Goal: Find specific page/section: Find specific page/section

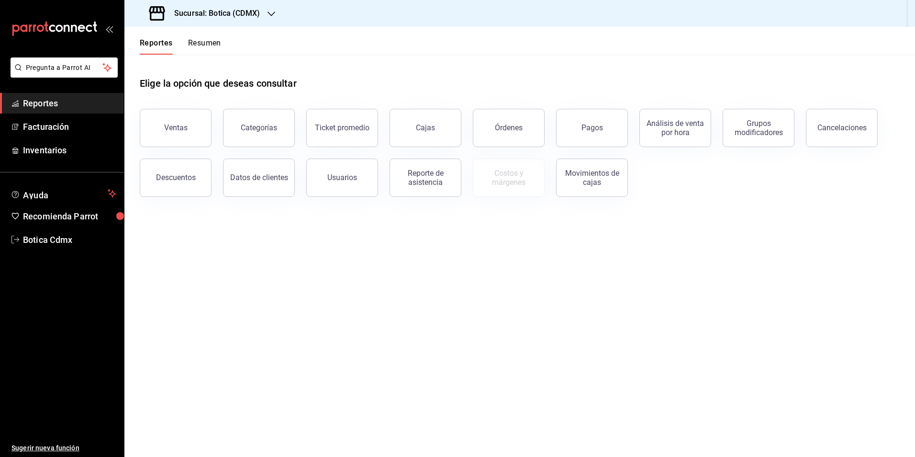
click at [40, 105] on font "Reportes" at bounding box center [40, 103] width 35 height 10
click at [504, 115] on button "Órdenes" at bounding box center [509, 128] width 72 height 38
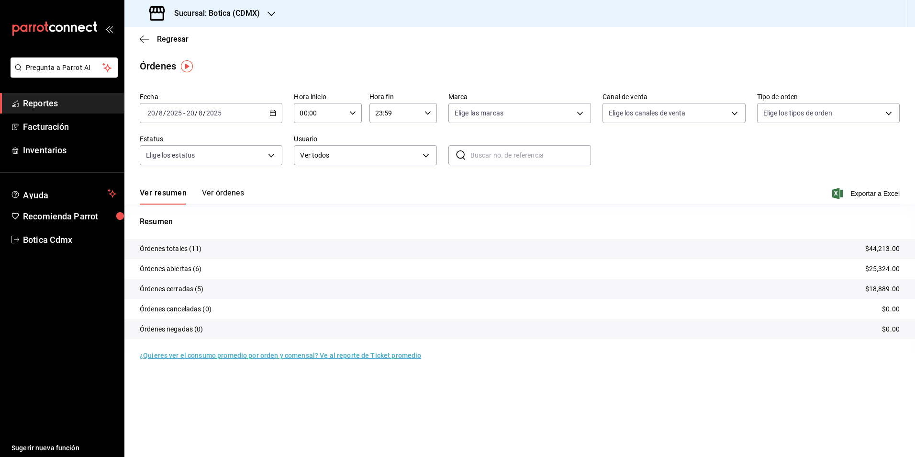
click at [37, 100] on font "Reportes" at bounding box center [40, 103] width 35 height 10
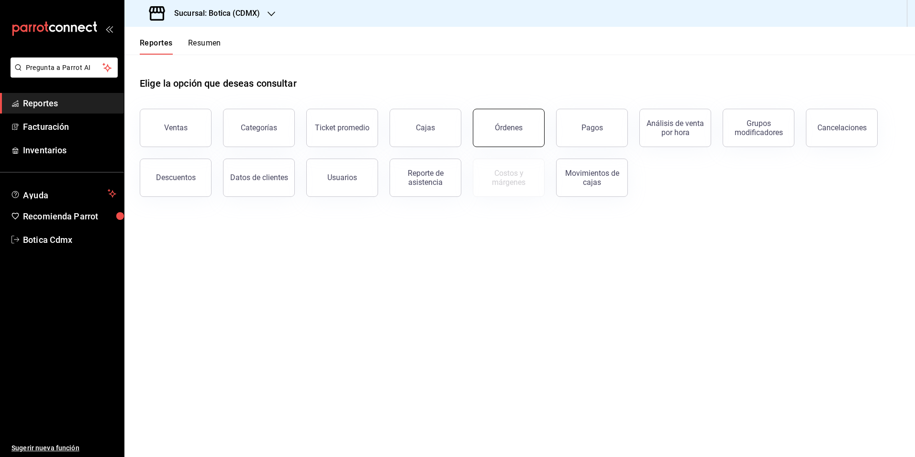
click at [511, 141] on button "Órdenes" at bounding box center [509, 128] width 72 height 38
